Goal: Find specific page/section: Find specific page/section

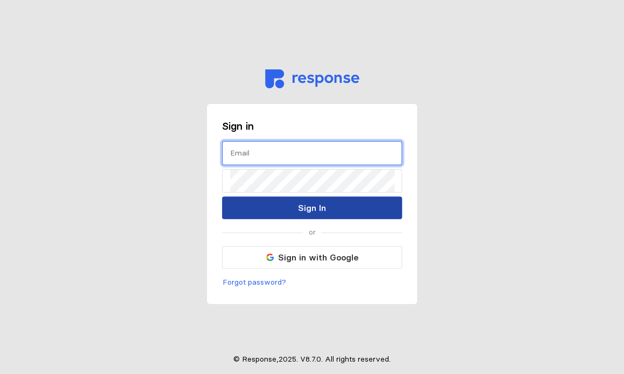
type input "[EMAIL_ADDRESS][DOMAIN_NAME]"
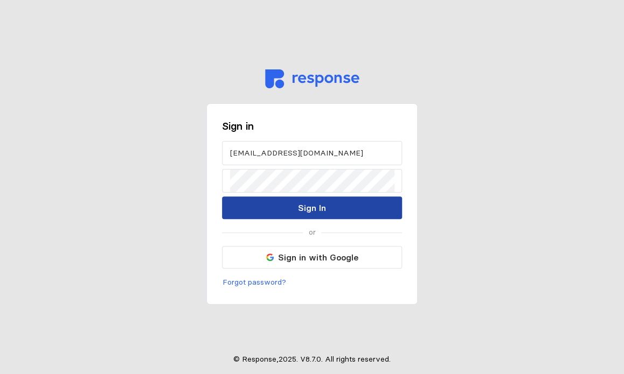
click at [305, 214] on p "Sign In" at bounding box center [312, 207] width 28 height 13
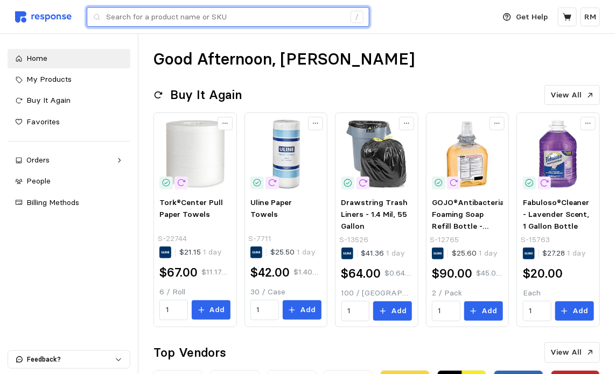
click at [217, 13] on input "text" at bounding box center [225, 17] width 239 height 19
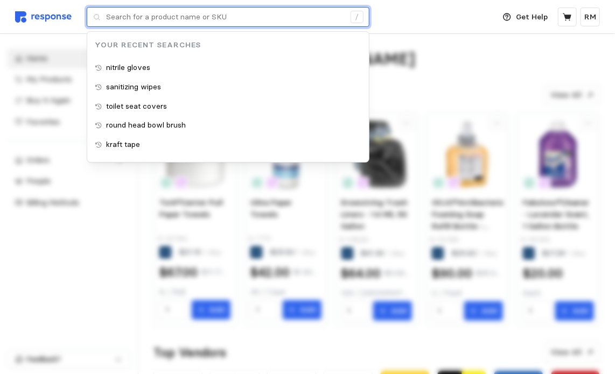
click at [229, 14] on input "text" at bounding box center [225, 17] width 239 height 19
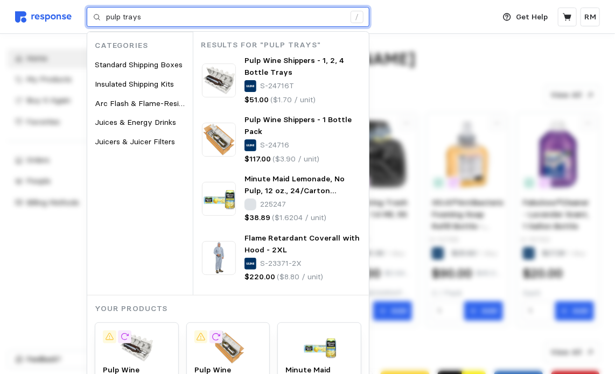
type input "pulp trays"
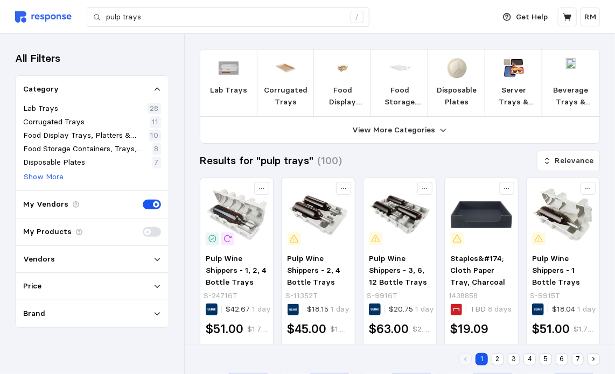
click at [155, 260] on icon at bounding box center [158, 260] width 8 height 8
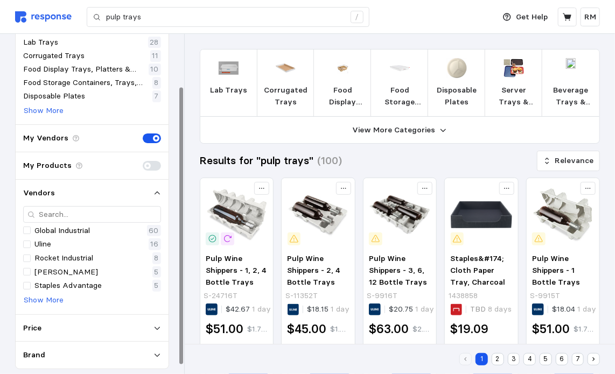
scroll to position [73, 0]
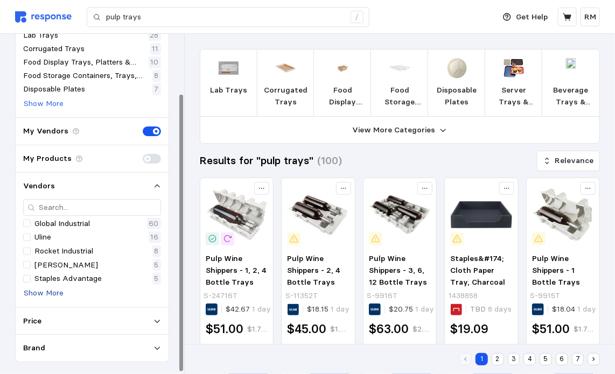
click at [50, 294] on p "Show More" at bounding box center [44, 294] width 40 height 12
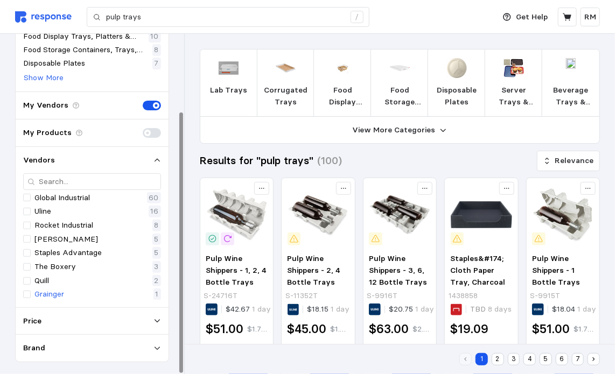
scroll to position [101, 0]
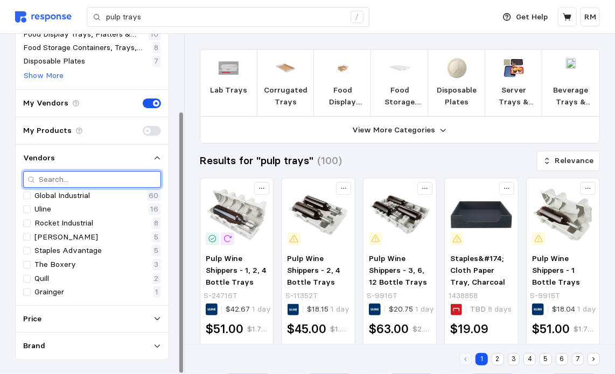
click at [116, 173] on input "text" at bounding box center [98, 180] width 118 height 16
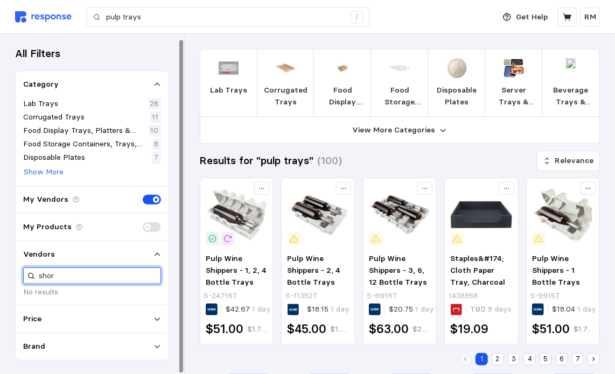
type input "shor"
drag, startPoint x: 87, startPoint y: 279, endPoint x: 37, endPoint y: 282, distance: 50.2
click at [37, 282] on div "shor" at bounding box center [92, 276] width 138 height 17
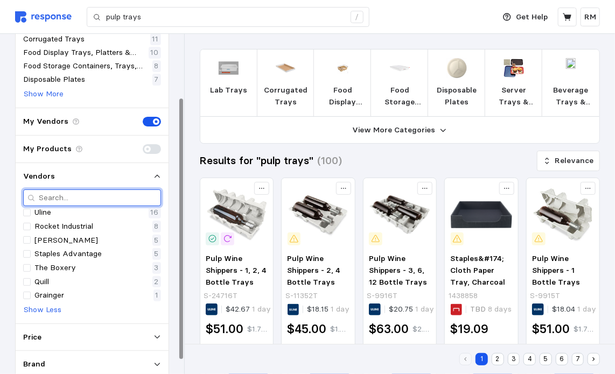
scroll to position [0, 0]
